Goal: Task Accomplishment & Management: Manage account settings

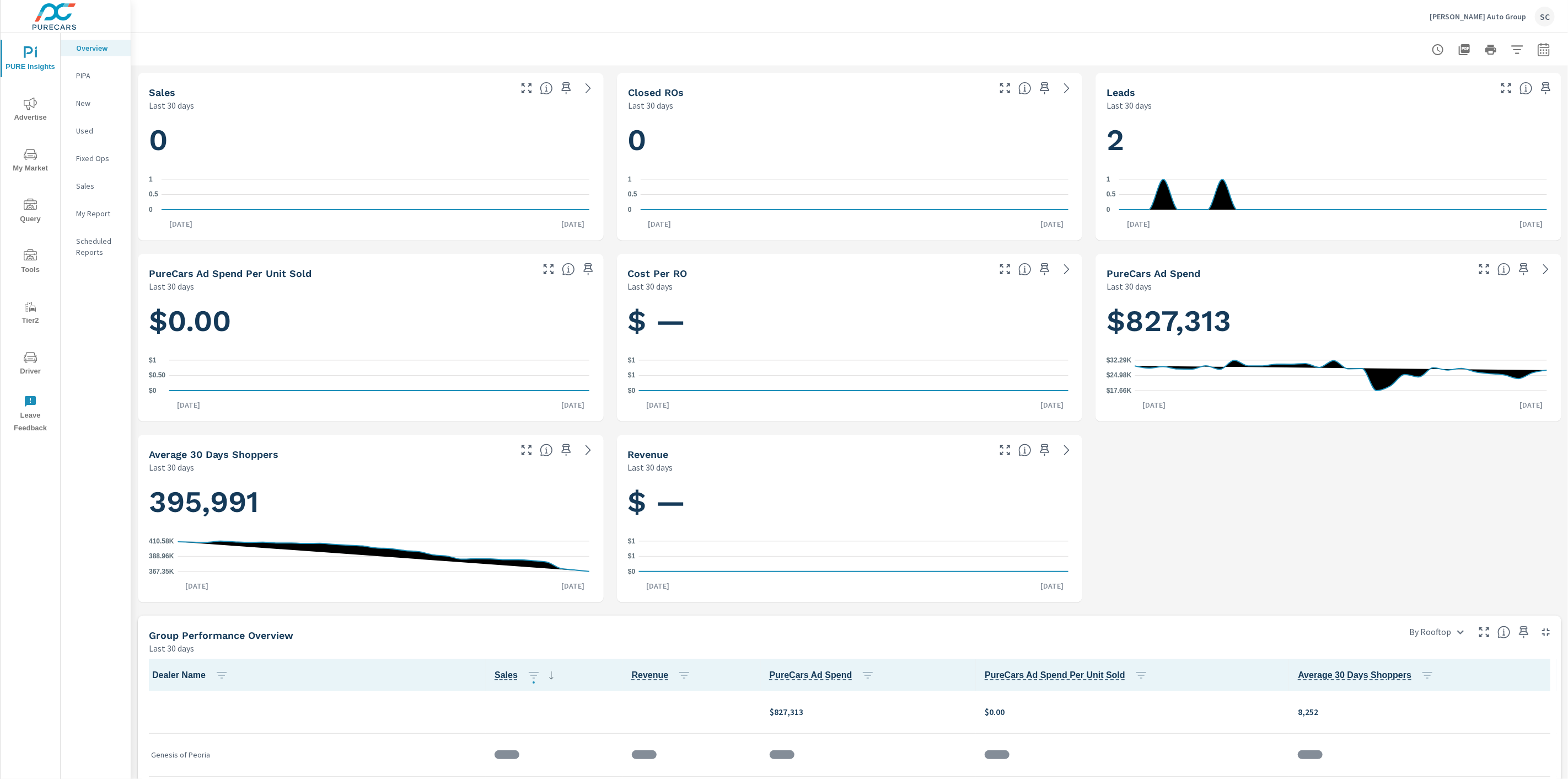
scroll to position [1, 0]
click at [1545, 17] on div "SC" at bounding box center [1545, 16] width 20 height 20
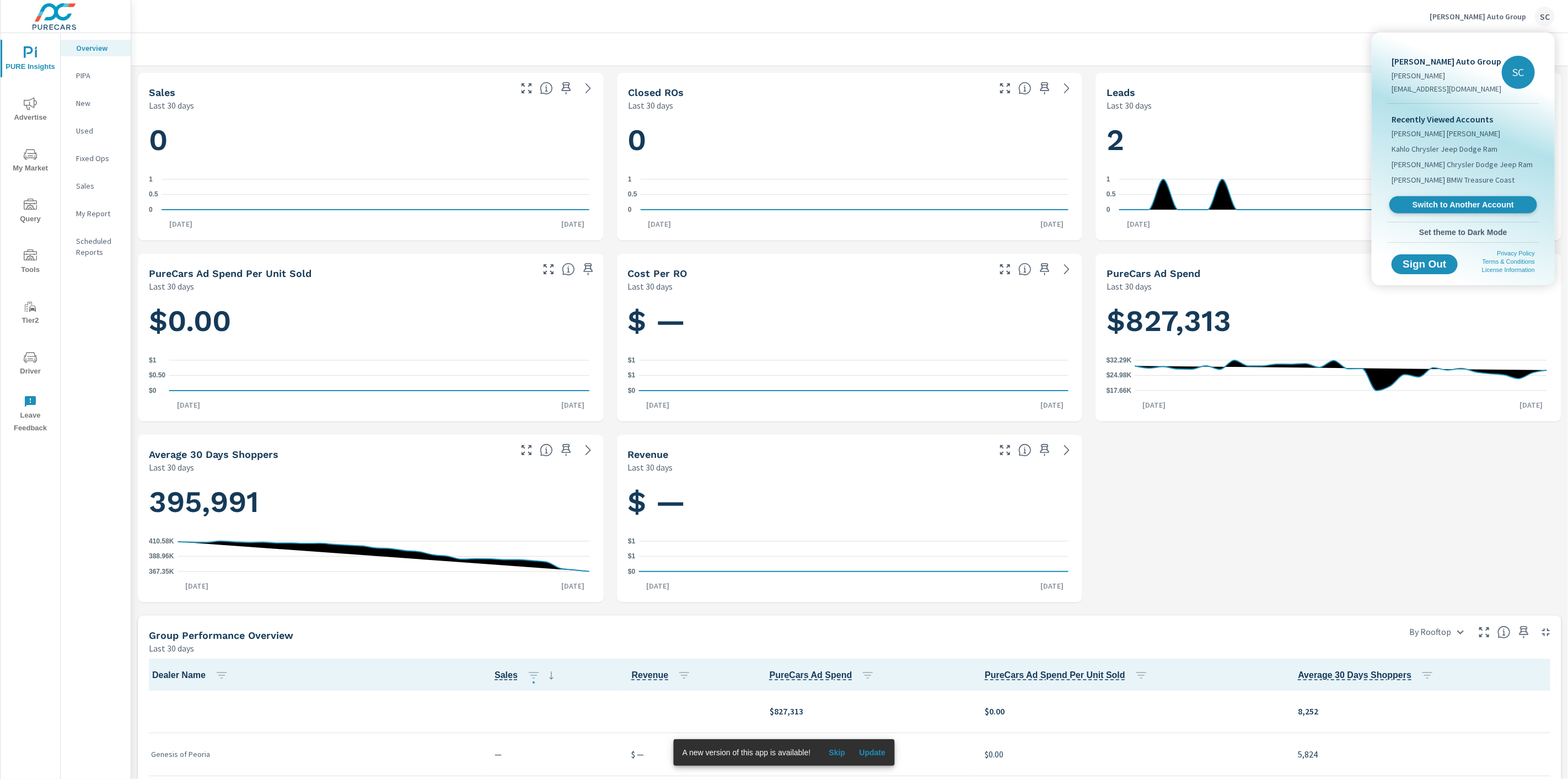
click at [1477, 206] on span "Switch to Another Account" at bounding box center [1463, 205] width 135 height 10
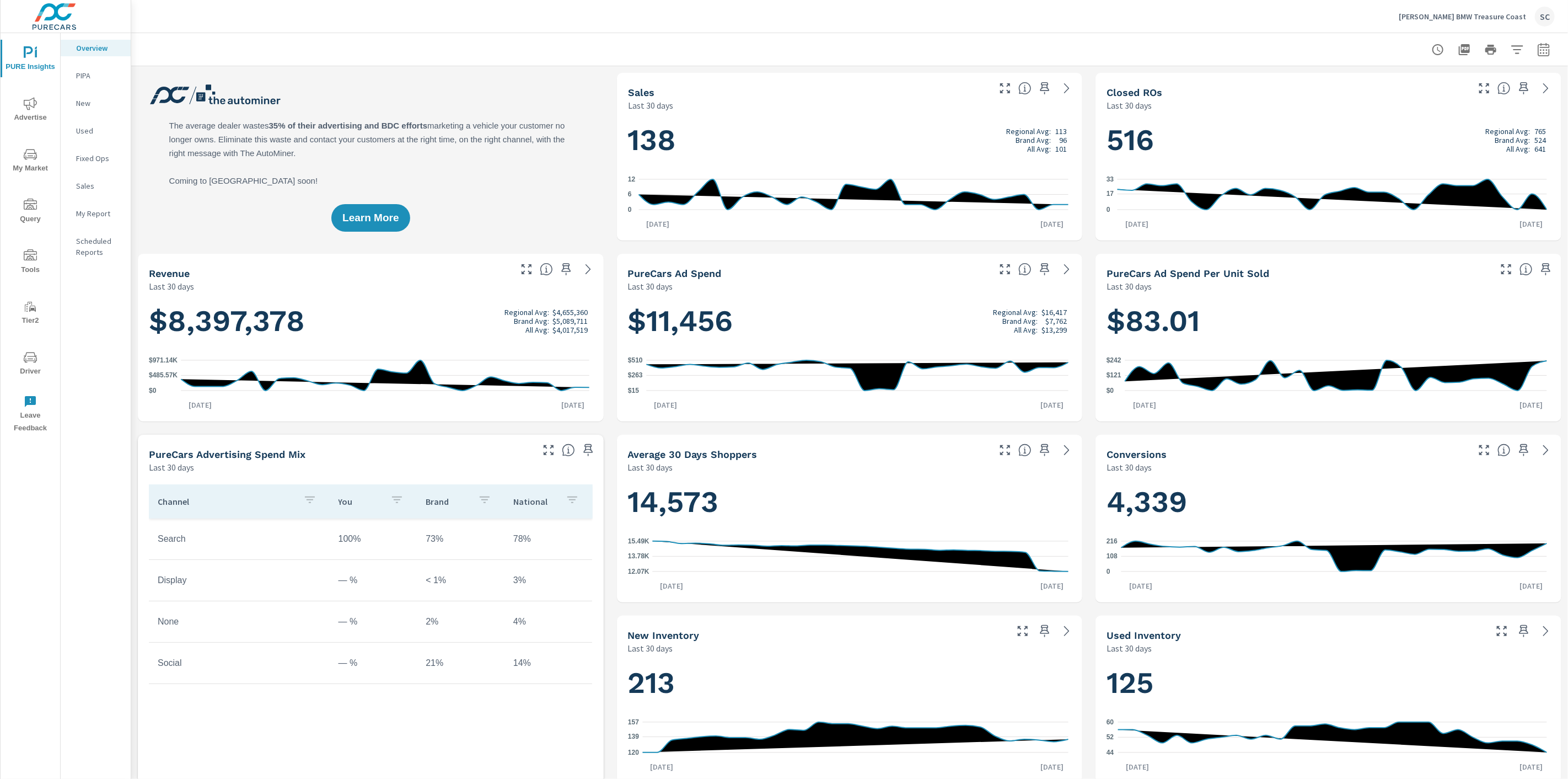
scroll to position [1, 0]
click at [26, 370] on span "Driver" at bounding box center [30, 364] width 53 height 27
